Goal: Task Accomplishment & Management: Use online tool/utility

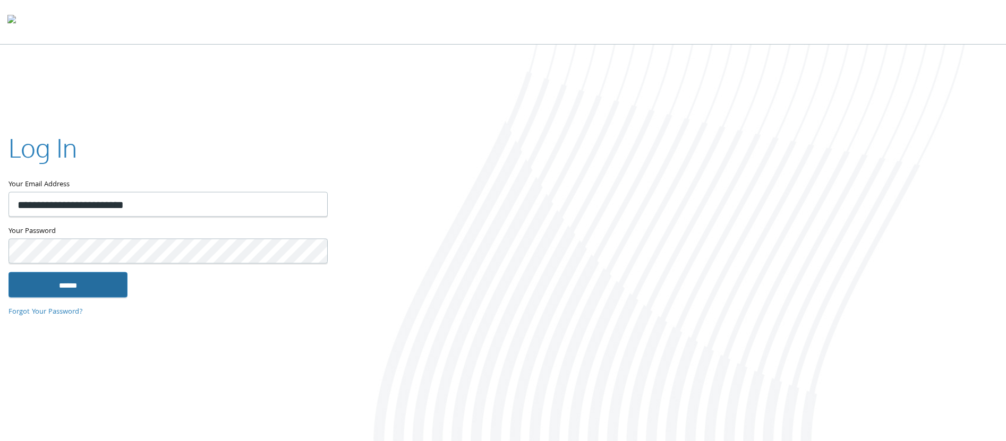
click at [93, 291] on input "******" at bounding box center [67, 284] width 119 height 25
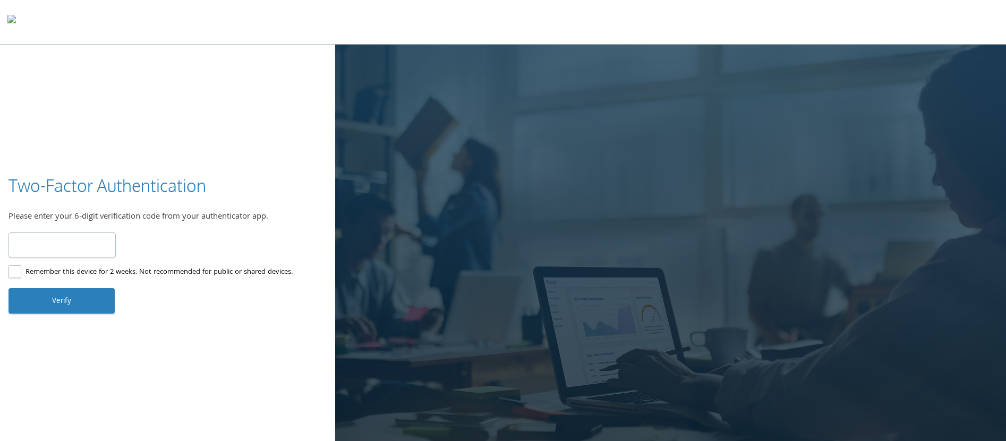
paste input "******"
type input "******"
